Goal: Task Accomplishment & Management: Complete application form

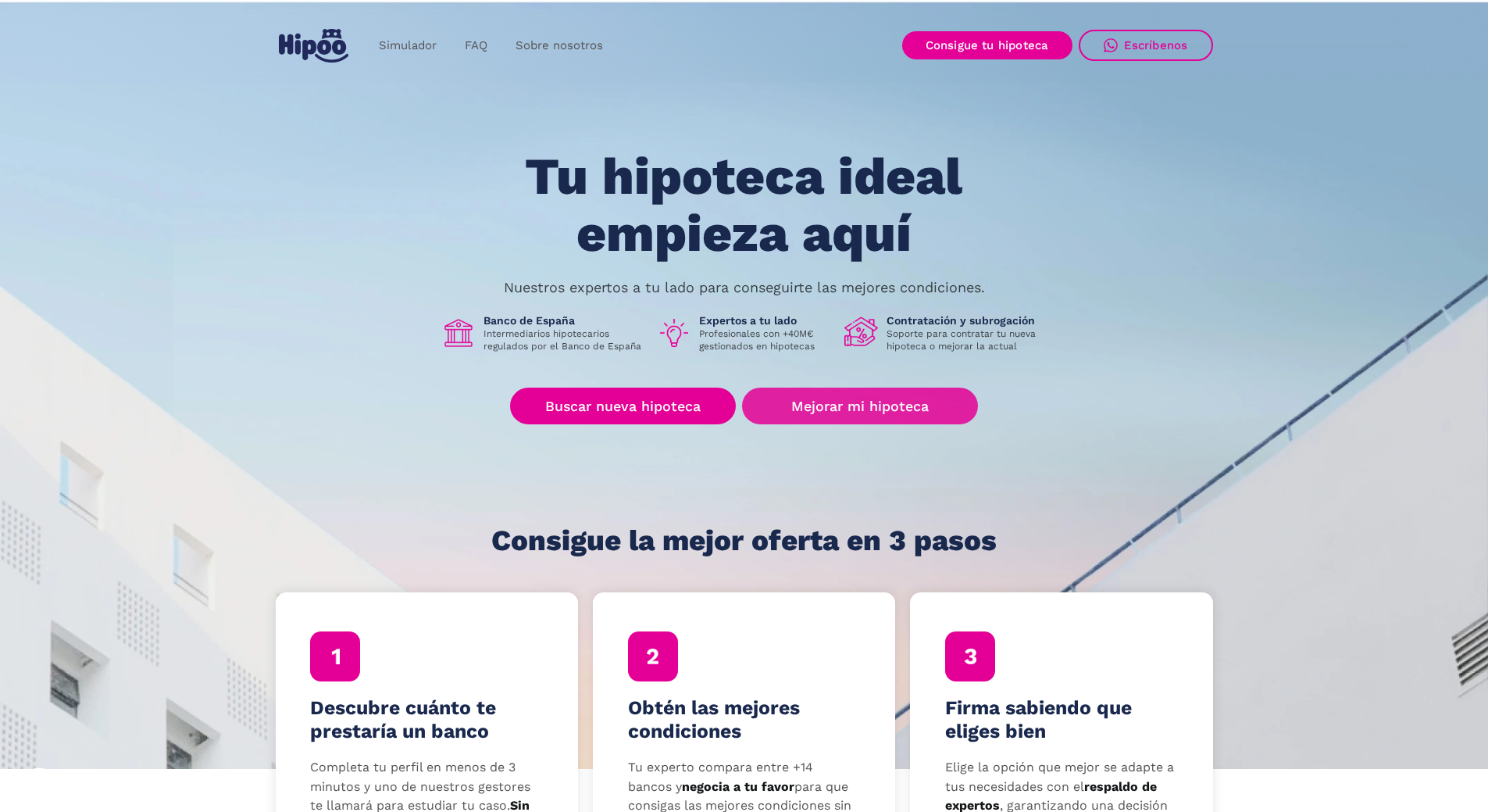
click at [895, 409] on link "Mejorar mi hipoteca" at bounding box center [860, 406] width 236 height 37
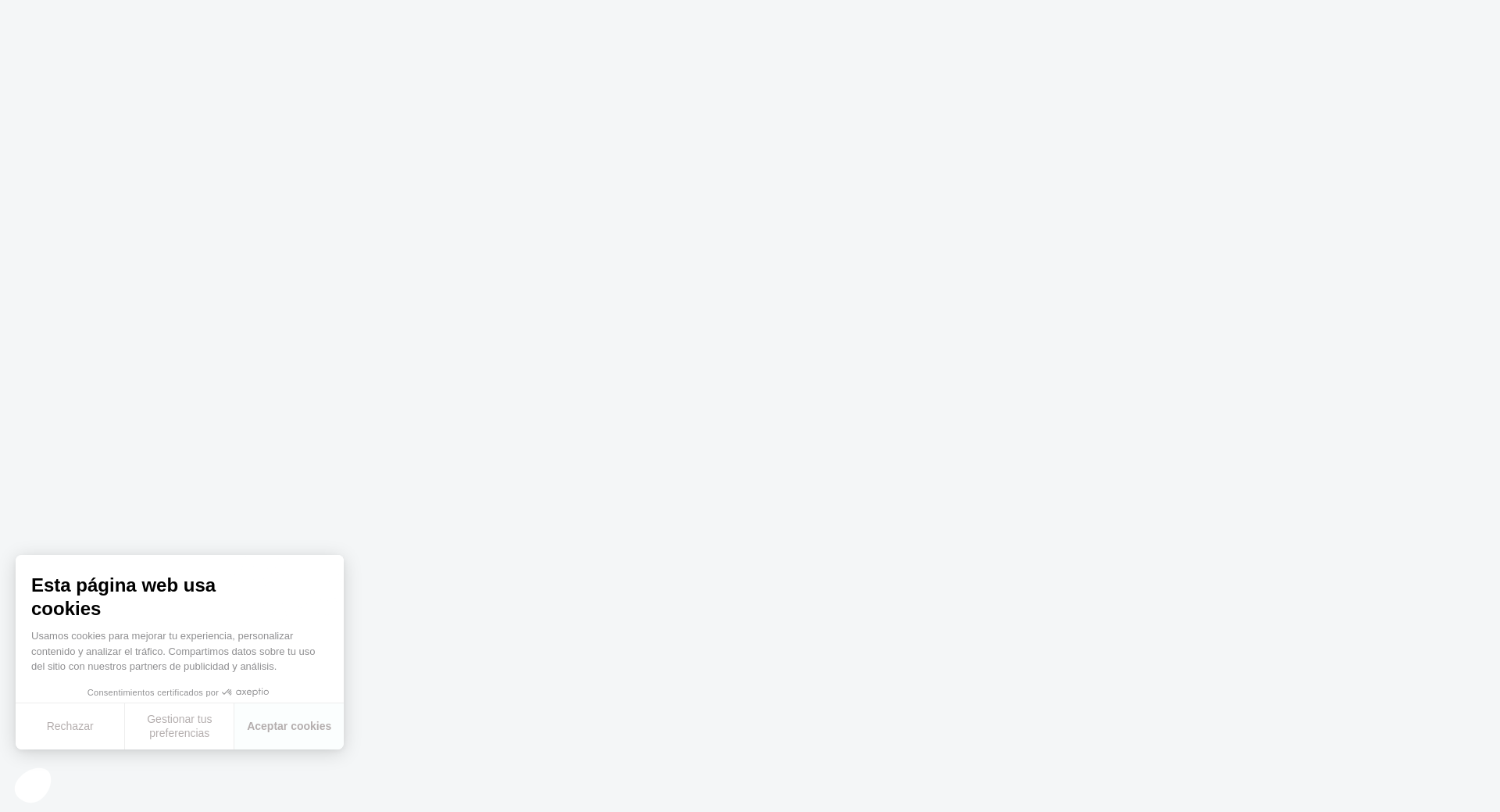
drag, startPoint x: 507, startPoint y: 563, endPoint x: 500, endPoint y: 567, distance: 8.1
click at [507, 564] on body at bounding box center [750, 406] width 1500 height 812
click at [292, 730] on button "Aceptar cookies" at bounding box center [289, 726] width 110 height 46
